Goal: Task Accomplishment & Management: Manage account settings

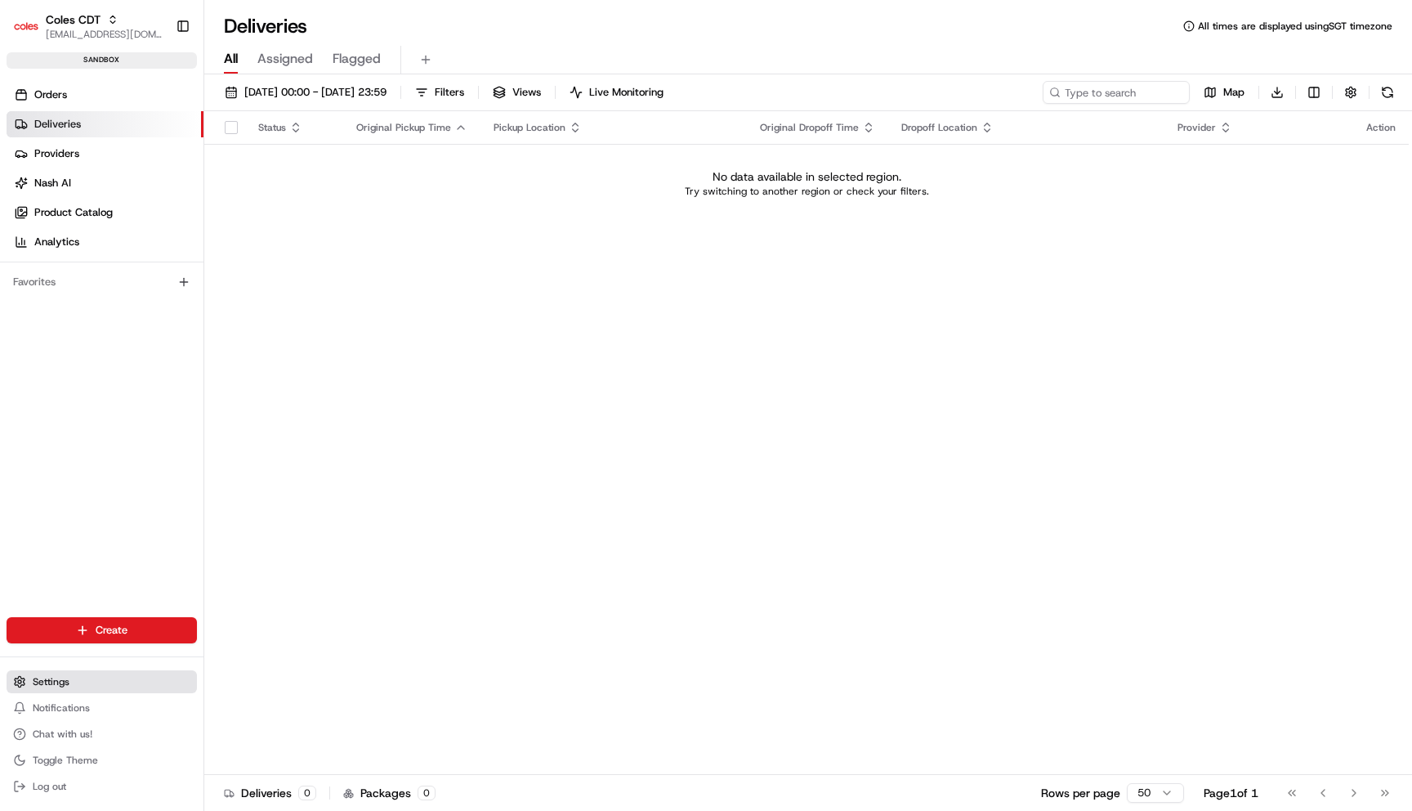
click at [55, 689] on button "Settings" at bounding box center [102, 681] width 190 height 23
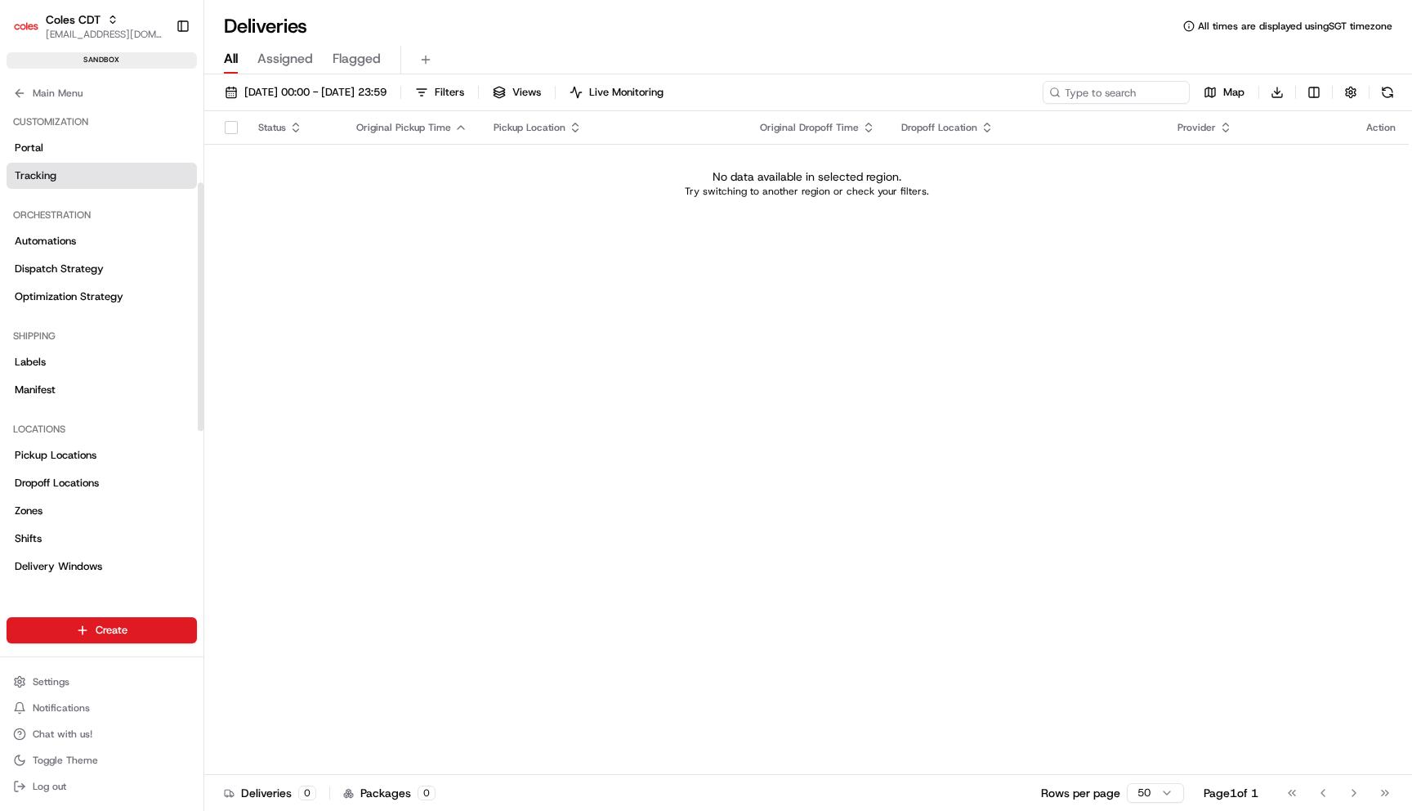
scroll to position [150, 0]
click at [74, 453] on span "Pickup Locations" at bounding box center [56, 456] width 82 height 15
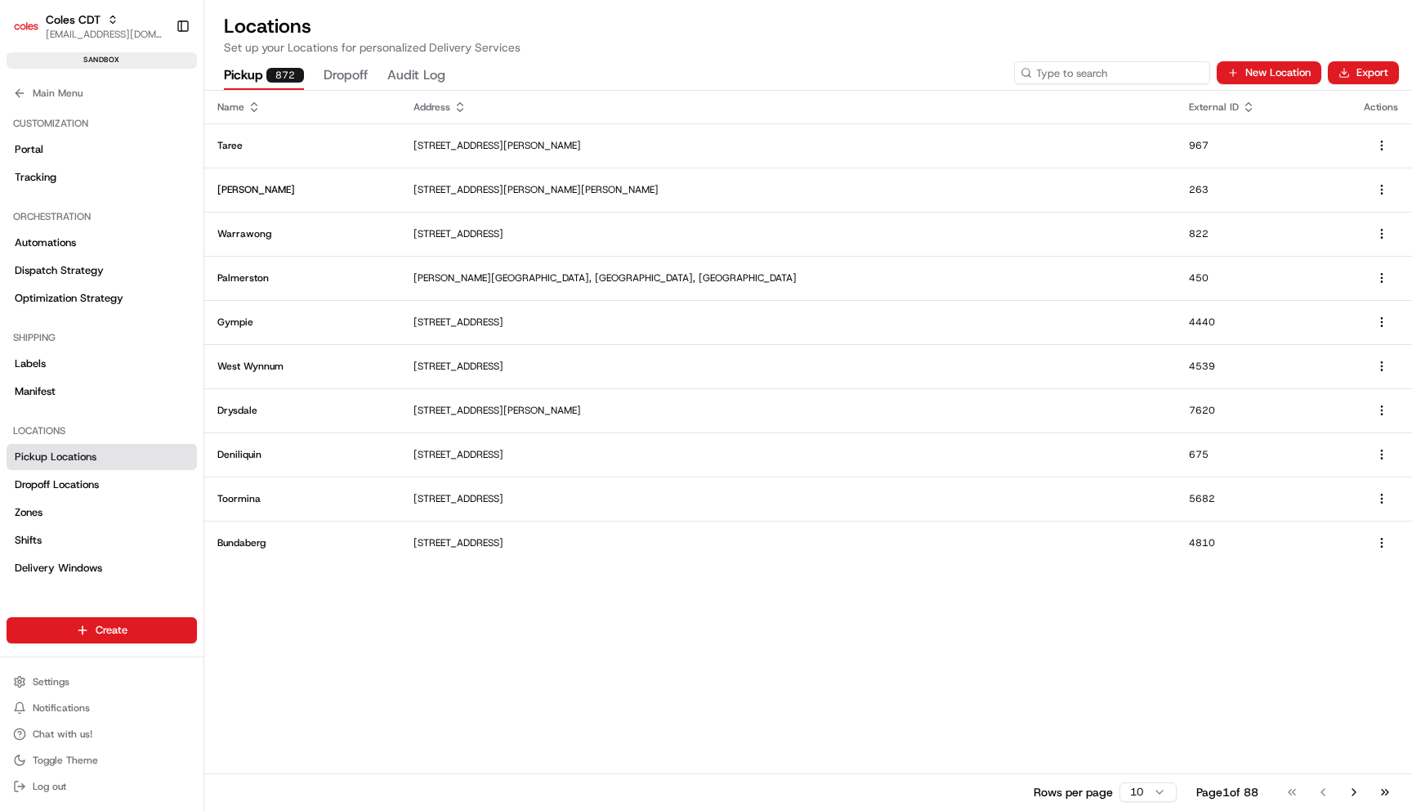
click at [1090, 74] on input at bounding box center [1112, 72] width 196 height 23
paste input "stl_8S4hqNe8FEK7bXnhFvEwmu"
type input "stl_8S4hqNe8FEK7bXnhFvEwmu"
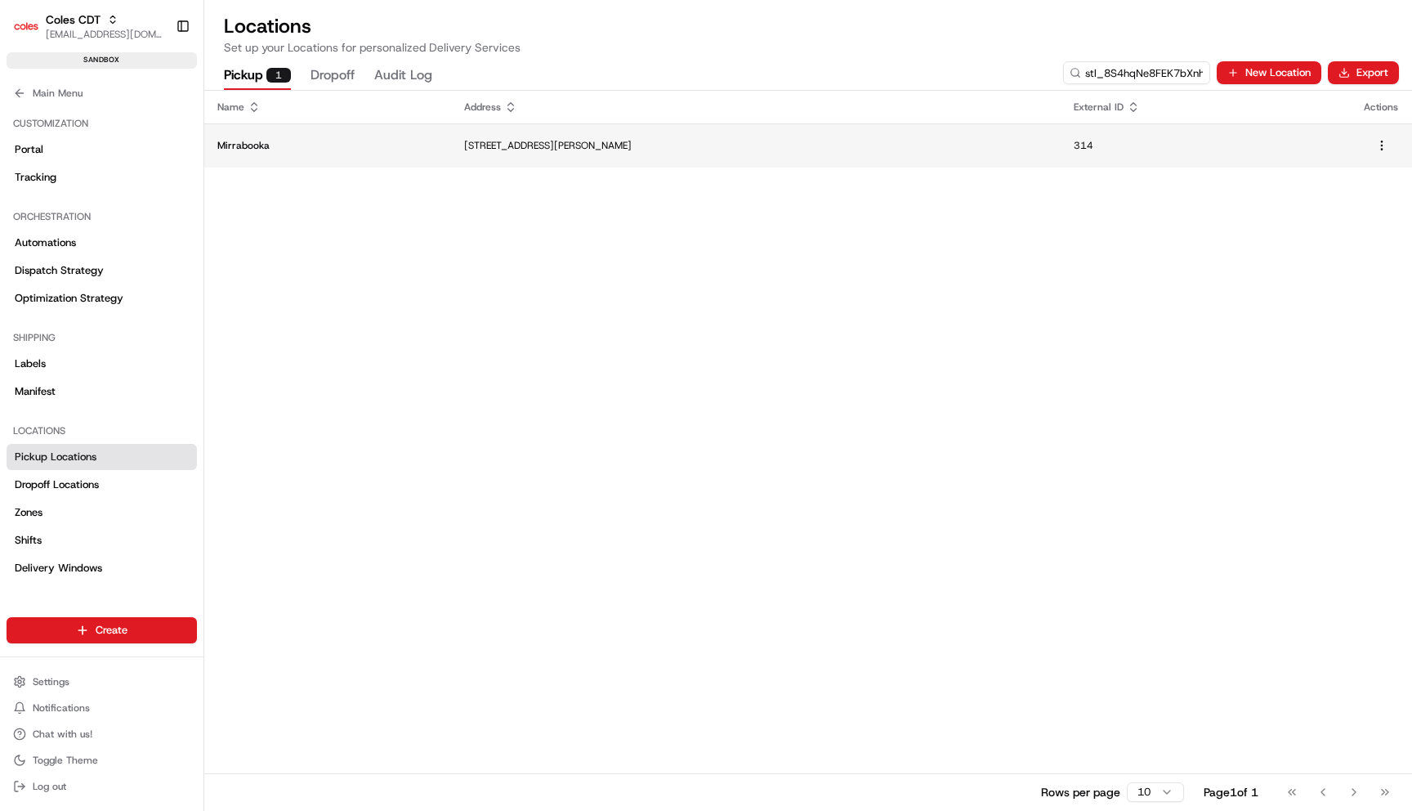
click at [512, 148] on p "[STREET_ADDRESS][PERSON_NAME]" at bounding box center [755, 145] width 583 height 13
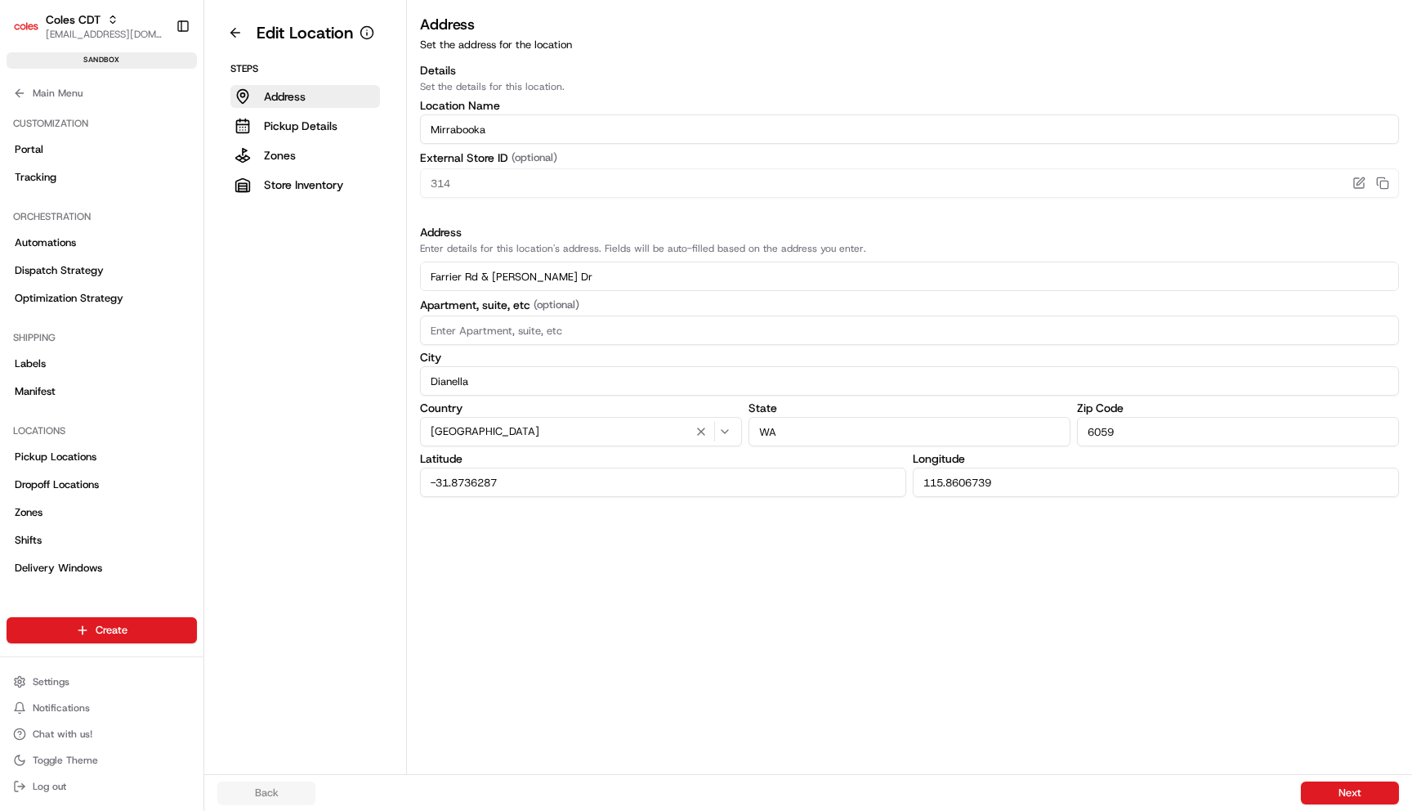
click at [572, 370] on input "Dianella" at bounding box center [909, 380] width 979 height 29
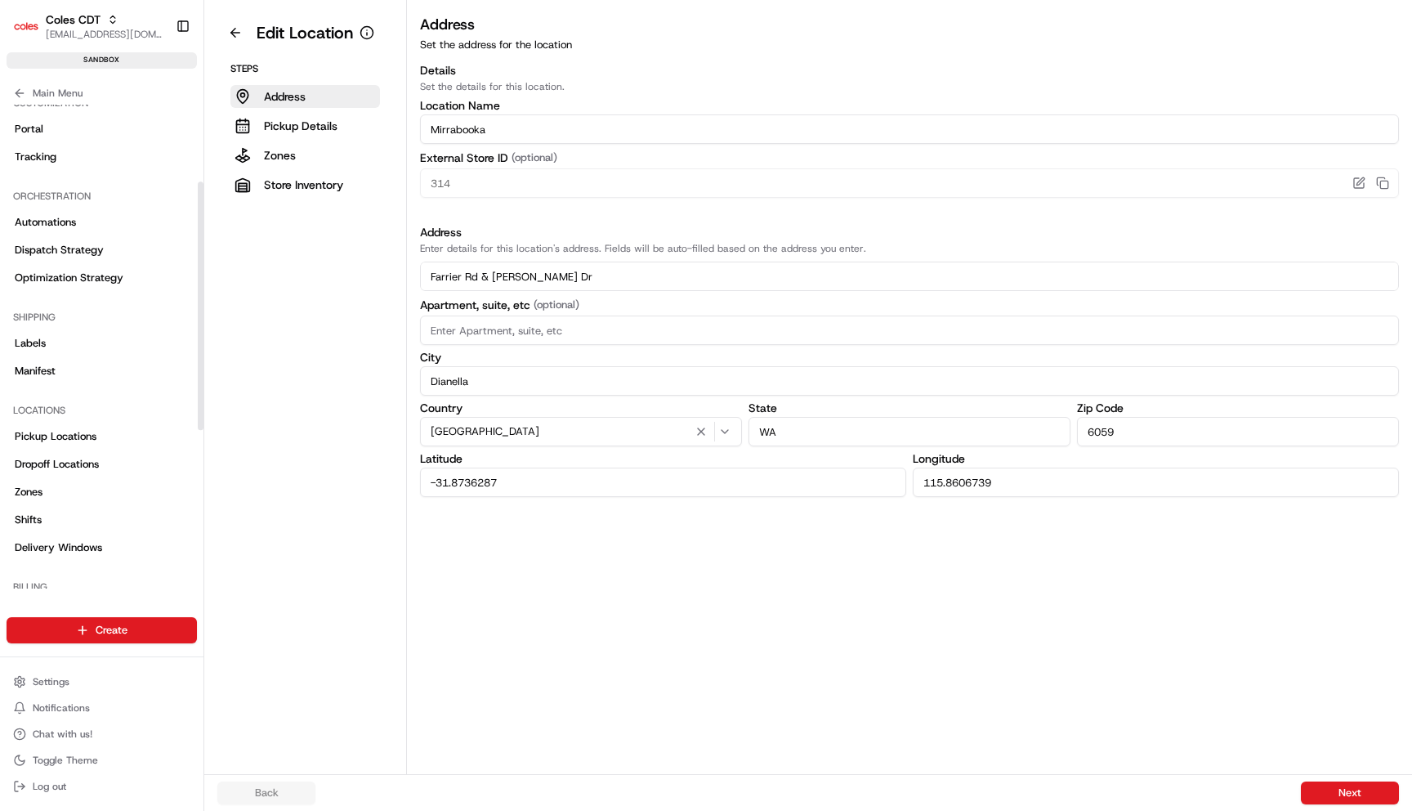
scroll to position [175, 0]
click at [83, 487] on link "Zones" at bounding box center [102, 487] width 190 height 26
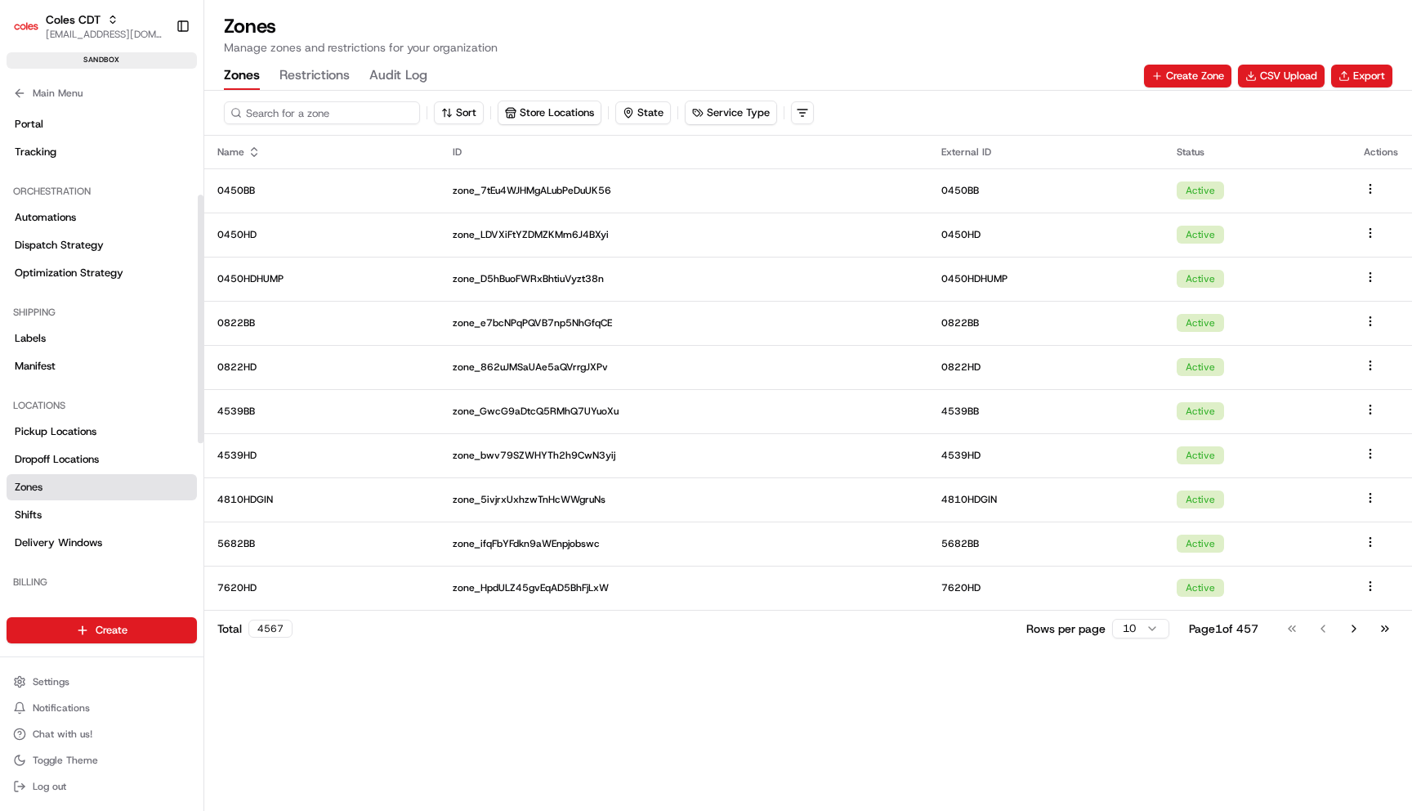
click at [307, 107] on input at bounding box center [322, 112] width 196 height 23
paste input "7780HD"
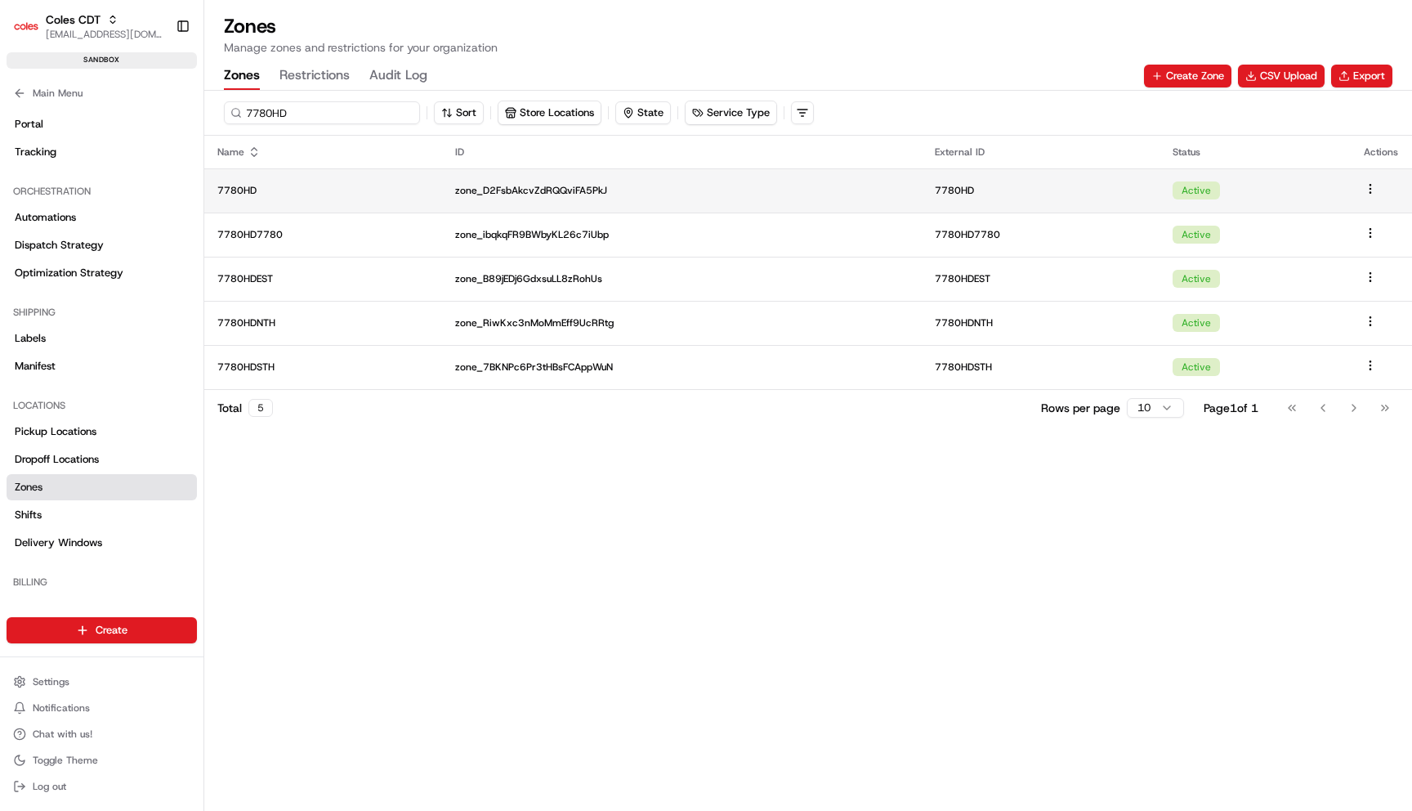
type input "7780HD"
click at [324, 187] on p "7780HD" at bounding box center [323, 190] width 212 height 13
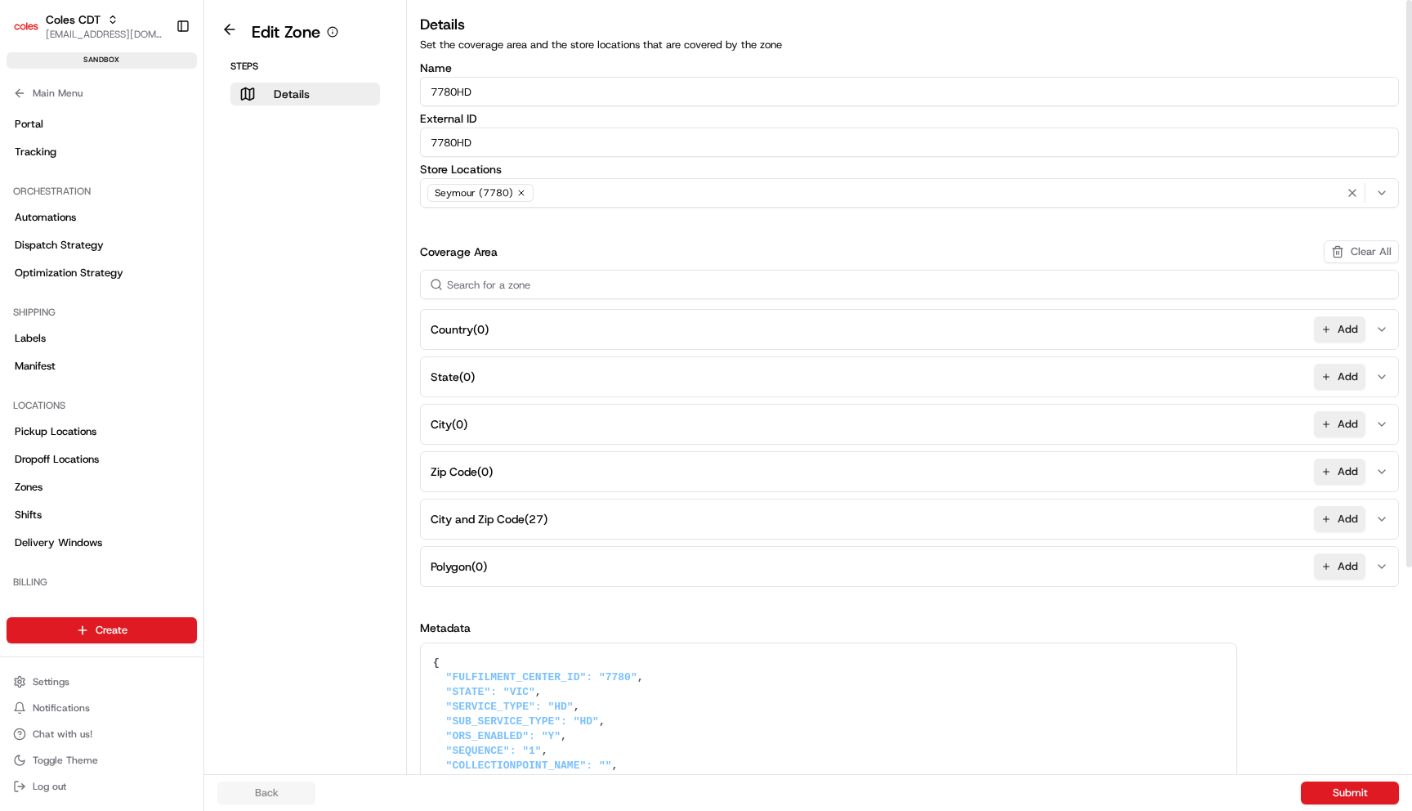
drag, startPoint x: 432, startPoint y: 191, endPoint x: 488, endPoint y: 194, distance: 55.7
click at [488, 194] on div "Seymour (7780)" at bounding box center [480, 193] width 106 height 18
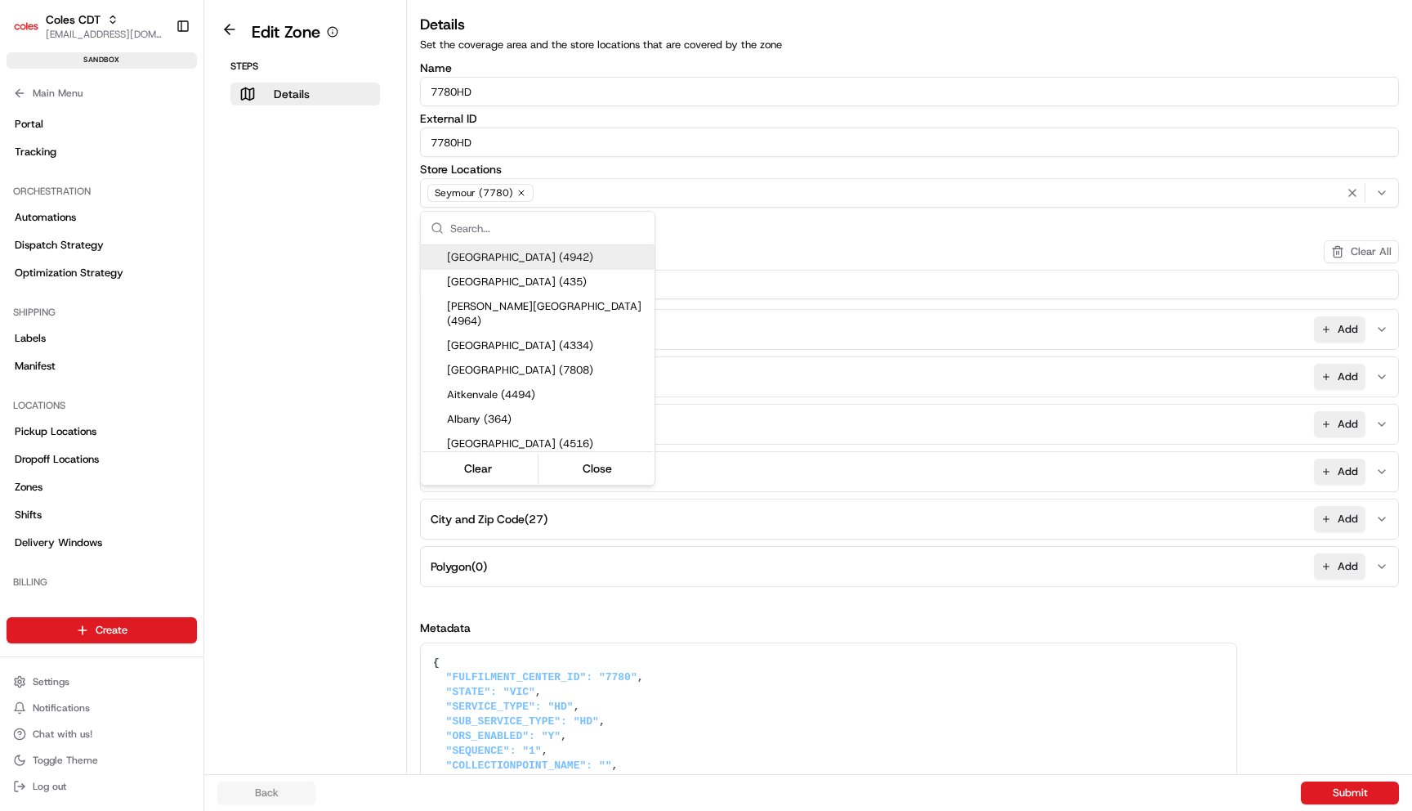
click at [136, 435] on html "Coles CDT [EMAIL_ADDRESS][DOMAIN_NAME] Toggle Sidebar sandbox Orders Deliveries…" at bounding box center [706, 405] width 1412 height 811
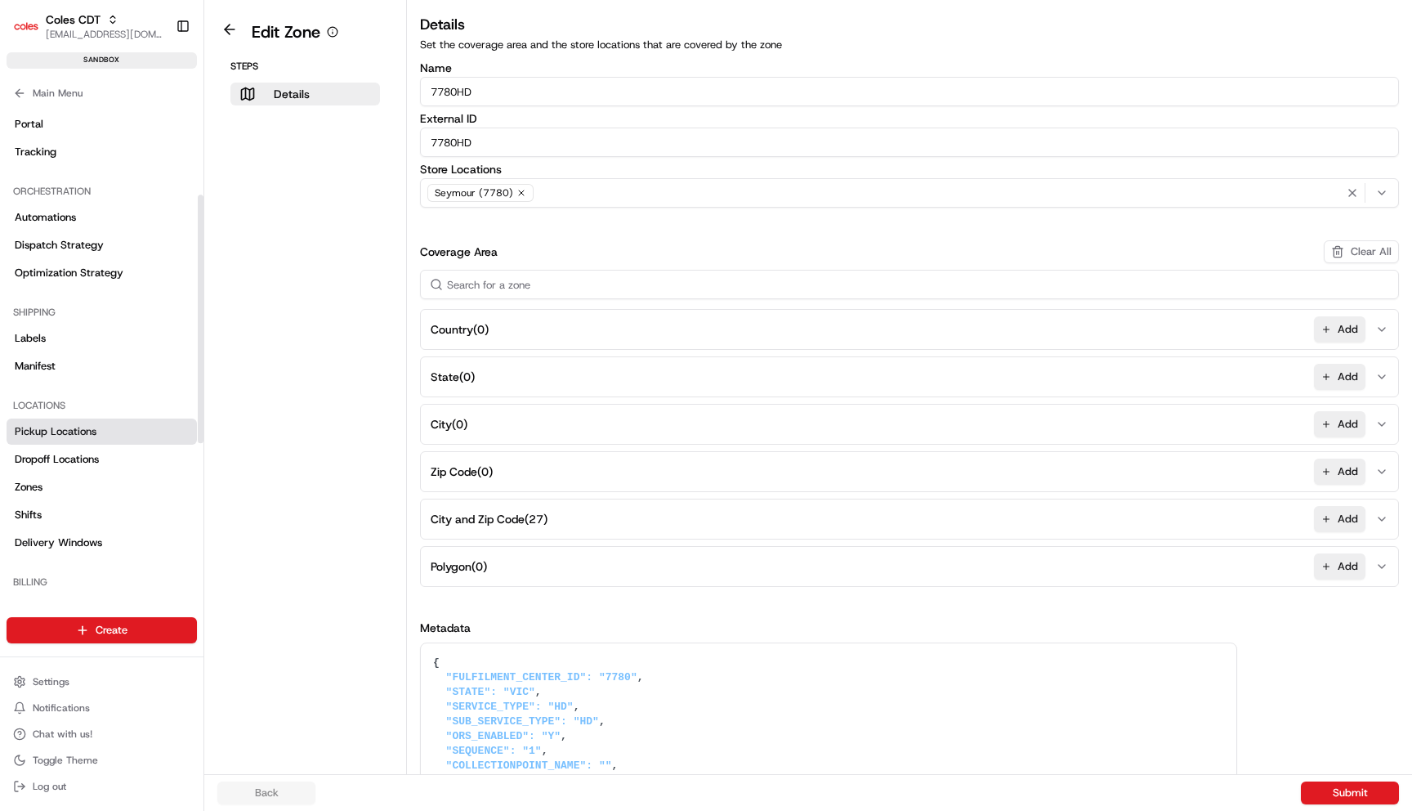
click at [132, 434] on link "Pickup Locations" at bounding box center [102, 431] width 190 height 26
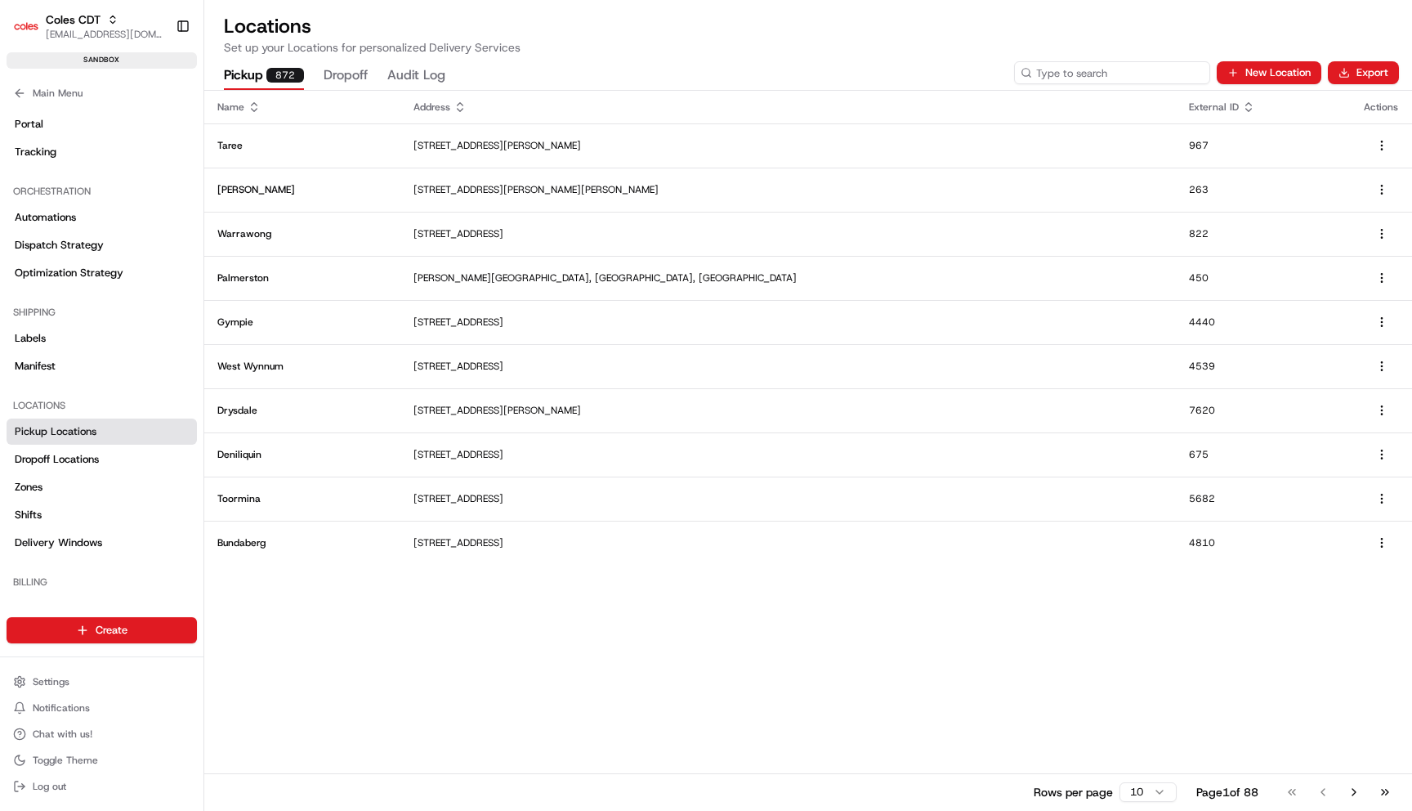
click at [1173, 72] on input at bounding box center [1112, 72] width 196 height 23
paste input "7780HD"
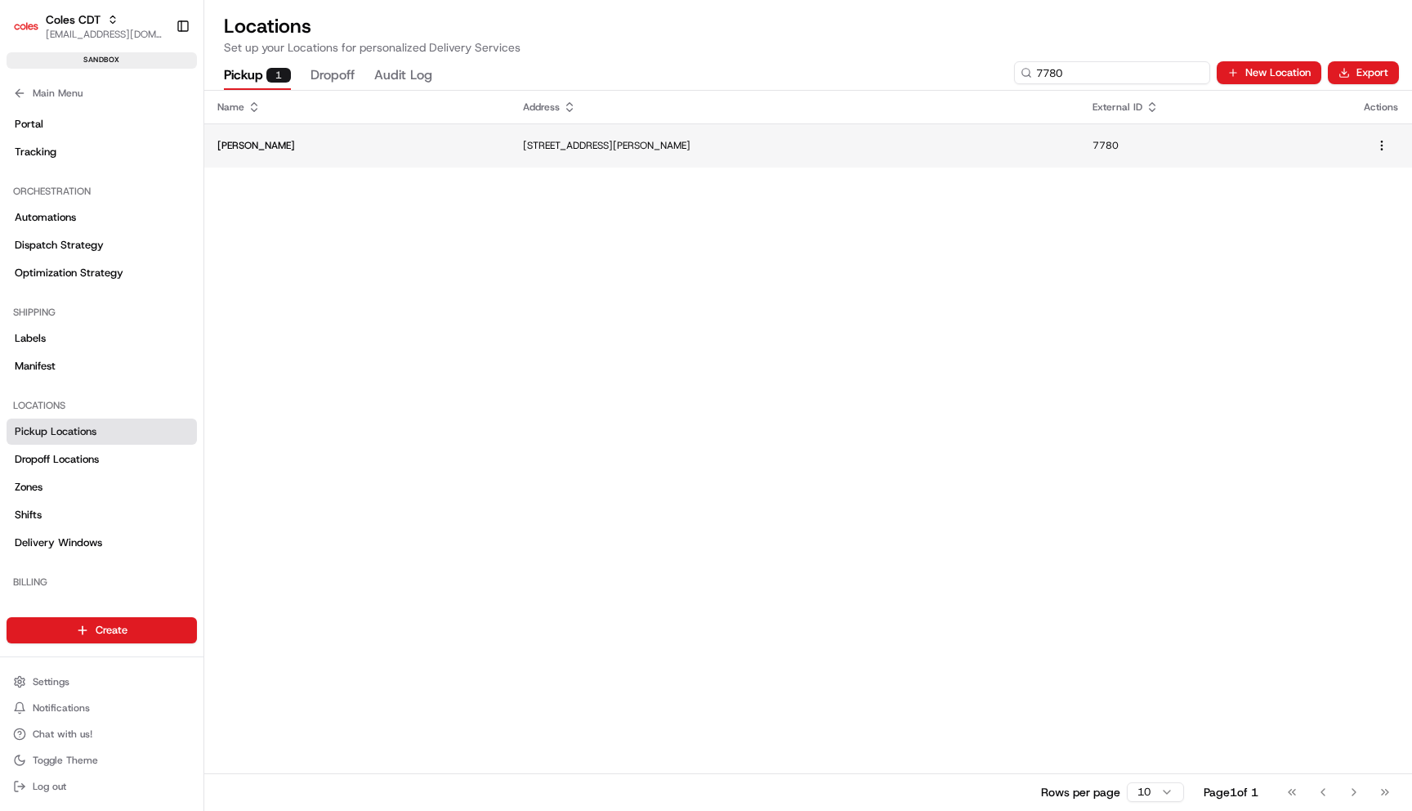
type input "7780"
click at [510, 155] on td "[STREET_ADDRESS][PERSON_NAME]" at bounding box center [795, 145] width 570 height 44
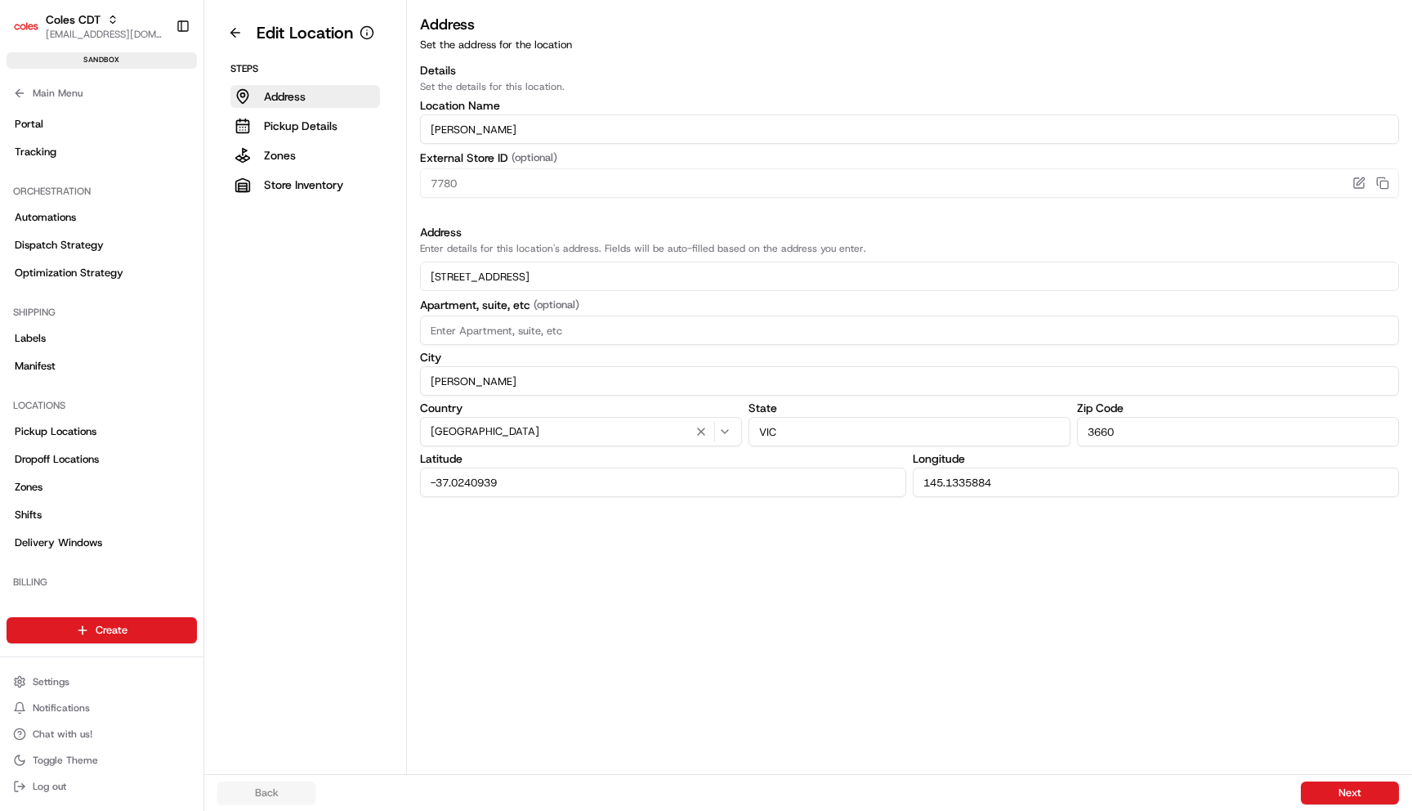
click at [598, 369] on input "[PERSON_NAME]" at bounding box center [909, 380] width 979 height 29
